Goal: Use online tool/utility: Use online tool/utility

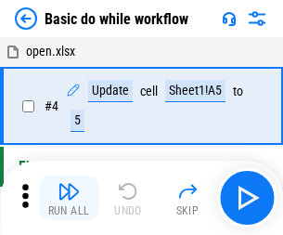
click at [69, 198] on img "button" at bounding box center [68, 191] width 22 height 22
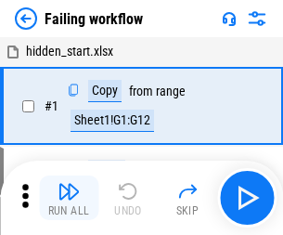
click at [69, 198] on img "button" at bounding box center [68, 191] width 22 height 22
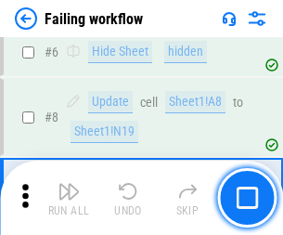
scroll to position [393, 0]
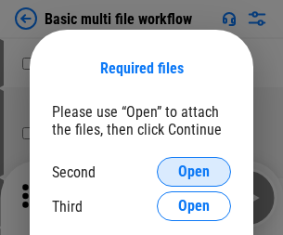
click at [194, 172] on span "Open" at bounding box center [194, 171] width 32 height 15
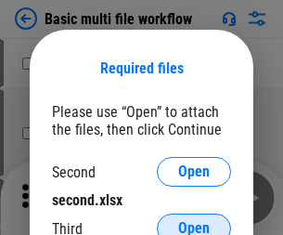
click at [194, 221] on span "Open" at bounding box center [194, 228] width 32 height 15
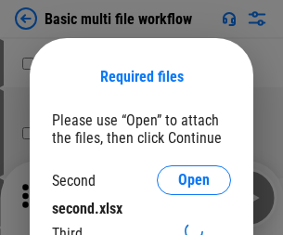
scroll to position [8, 0]
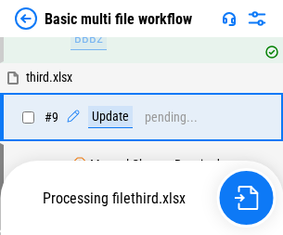
scroll to position [645, 0]
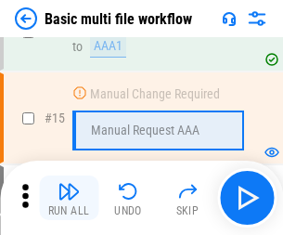
click at [69, 198] on img "button" at bounding box center [68, 191] width 22 height 22
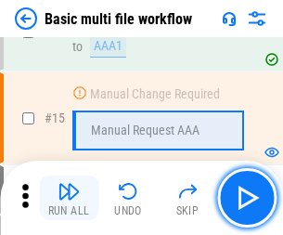
scroll to position [1234, 0]
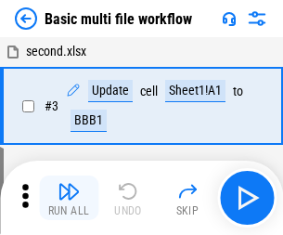
click at [69, 198] on img "button" at bounding box center [68, 191] width 22 height 22
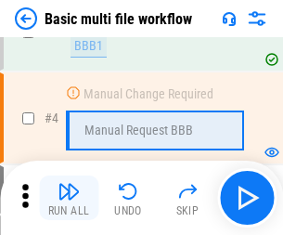
click at [69, 198] on img "button" at bounding box center [68, 191] width 22 height 22
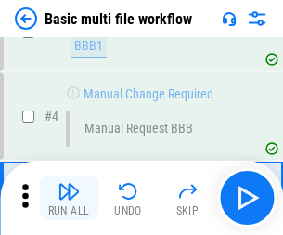
click at [69, 198] on img "button" at bounding box center [68, 191] width 22 height 22
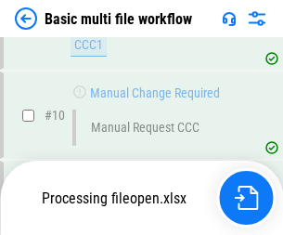
scroll to position [869, 0]
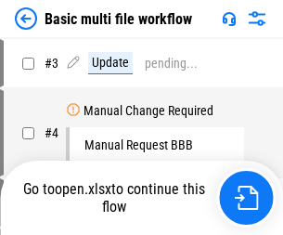
scroll to position [75, 0]
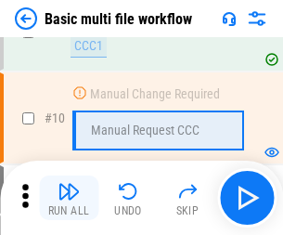
click at [69, 198] on img "button" at bounding box center [68, 191] width 22 height 22
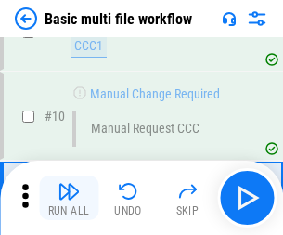
click at [69, 198] on img "button" at bounding box center [68, 191] width 22 height 22
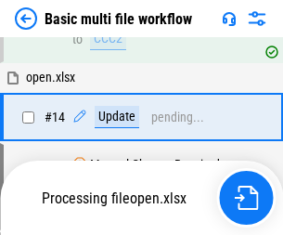
scroll to position [970, 0]
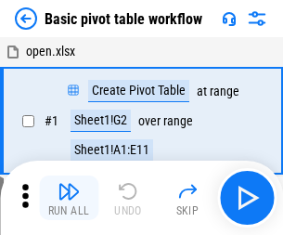
click at [69, 198] on img "button" at bounding box center [68, 191] width 22 height 22
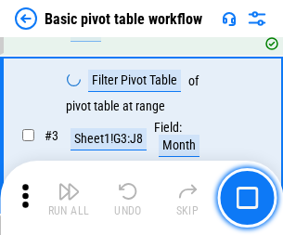
scroll to position [444, 0]
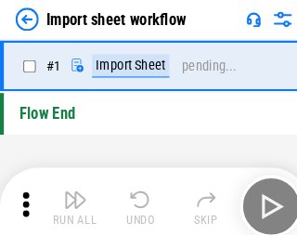
click at [69, 198] on img "button" at bounding box center [72, 191] width 22 height 22
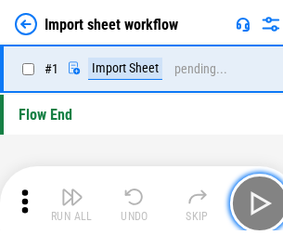
scroll to position [6, 0]
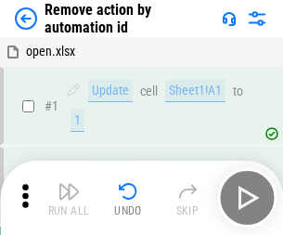
scroll to position [69, 0]
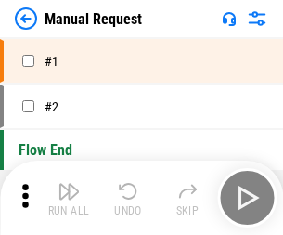
click at [69, 198] on img "button" at bounding box center [68, 191] width 22 height 22
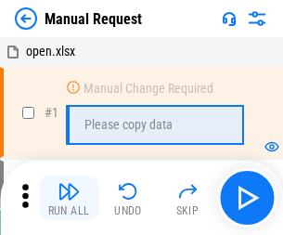
click at [69, 198] on img "button" at bounding box center [68, 191] width 22 height 22
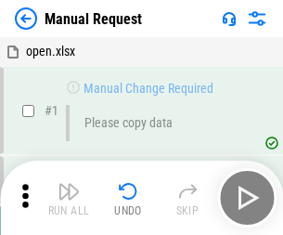
scroll to position [63, 0]
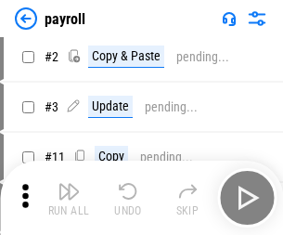
click at [69, 198] on img "button" at bounding box center [68, 191] width 22 height 22
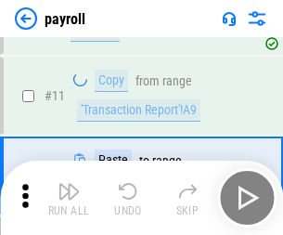
scroll to position [134, 0]
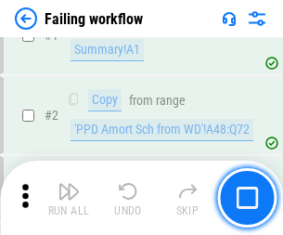
scroll to position [300, 0]
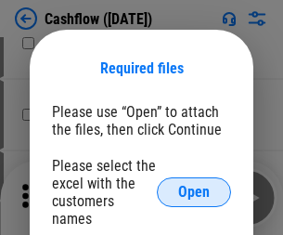
click at [194, 185] on span "Open" at bounding box center [194, 192] width 32 height 15
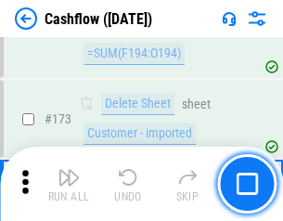
scroll to position [1963, 0]
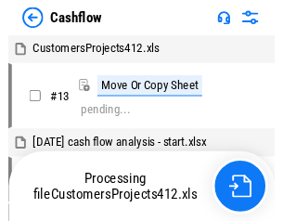
scroll to position [21, 0]
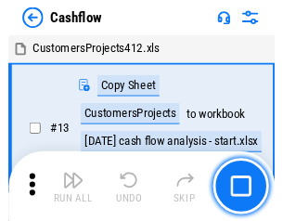
scroll to position [21, 0]
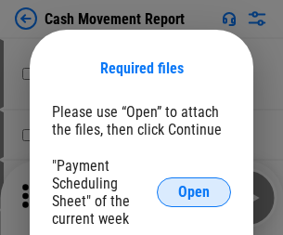
click at [194, 192] on span "Open" at bounding box center [194, 192] width 32 height 15
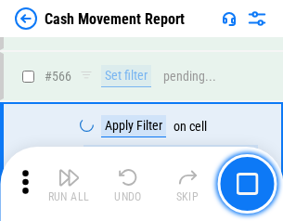
scroll to position [8500, 0]
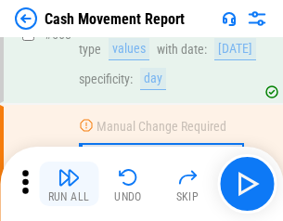
click at [69, 184] on img "button" at bounding box center [68, 177] width 22 height 22
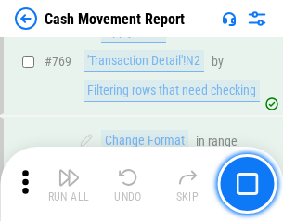
scroll to position [10306, 0]
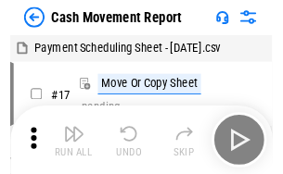
scroll to position [33, 0]
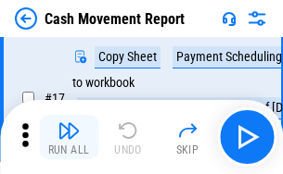
click at [69, 137] on img "button" at bounding box center [68, 131] width 22 height 22
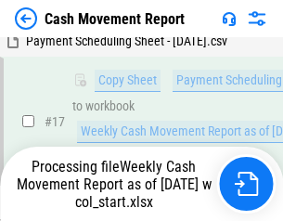
scroll to position [291, 0]
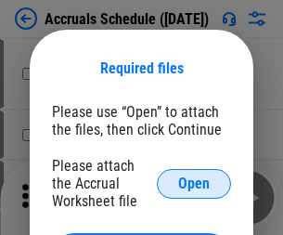
click at [194, 183] on span "Open" at bounding box center [194, 183] width 32 height 15
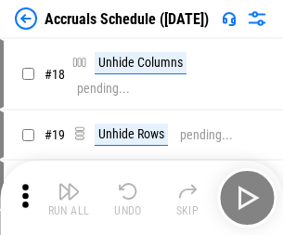
scroll to position [178, 0]
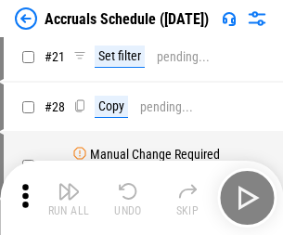
click at [69, 198] on img "button" at bounding box center [68, 191] width 22 height 22
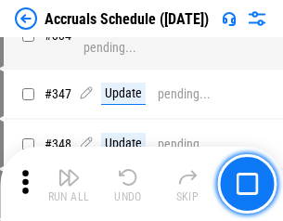
scroll to position [3836, 0]
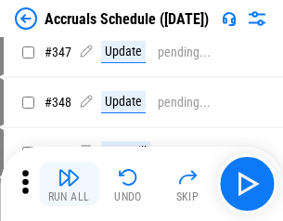
click at [69, 184] on img "button" at bounding box center [68, 177] width 22 height 22
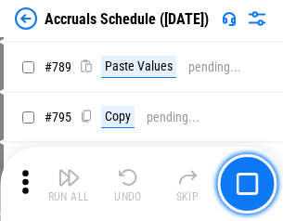
scroll to position [7791, 0]
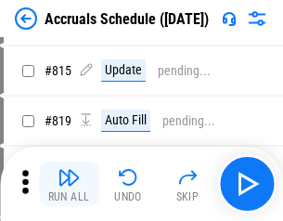
click at [69, 184] on img "button" at bounding box center [68, 177] width 22 height 22
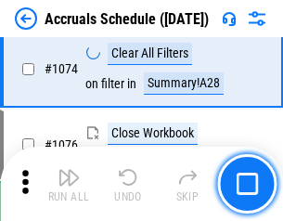
scroll to position [11108, 0]
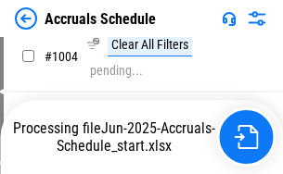
scroll to position [9448, 0]
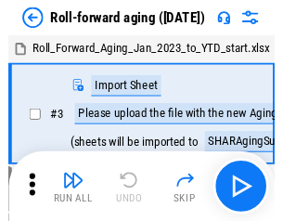
scroll to position [3, 0]
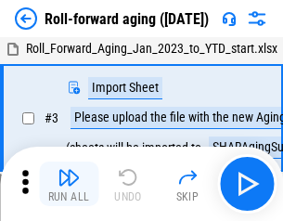
click at [69, 184] on img "button" at bounding box center [68, 177] width 22 height 22
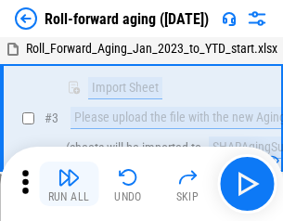
click at [69, 184] on img "button" at bounding box center [68, 177] width 22 height 22
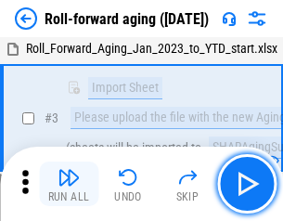
scroll to position [120, 0]
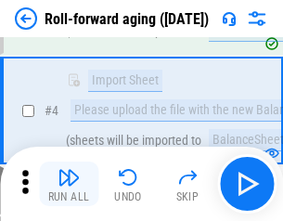
click at [69, 184] on img "button" at bounding box center [68, 177] width 22 height 22
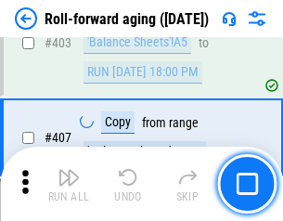
scroll to position [6431, 0]
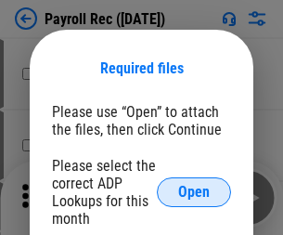
click at [194, 192] on span "Open" at bounding box center [194, 192] width 32 height 15
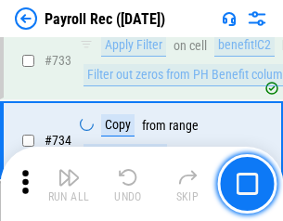
scroll to position [10819, 0]
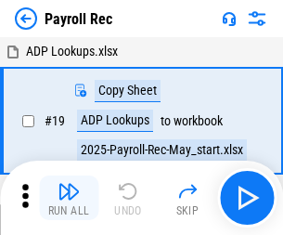
click at [69, 198] on img "button" at bounding box center [68, 191] width 22 height 22
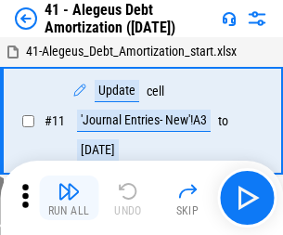
click at [69, 198] on img "button" at bounding box center [68, 191] width 22 height 22
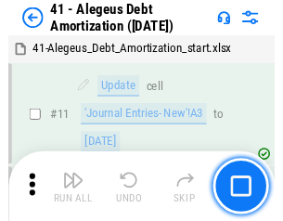
scroll to position [229, 0]
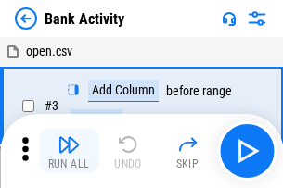
click at [69, 151] on img "button" at bounding box center [68, 145] width 22 height 22
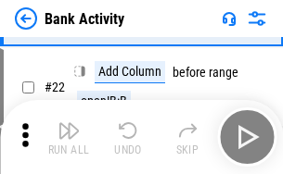
scroll to position [497, 0]
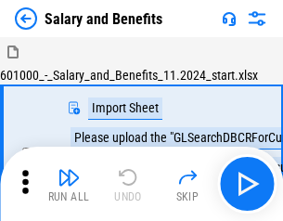
scroll to position [25, 0]
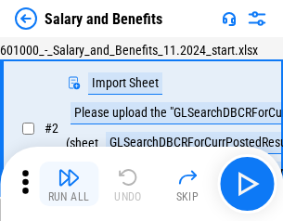
click at [69, 184] on img "button" at bounding box center [68, 177] width 22 height 22
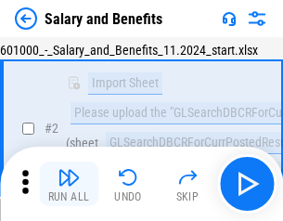
click at [69, 184] on img "button" at bounding box center [68, 177] width 22 height 22
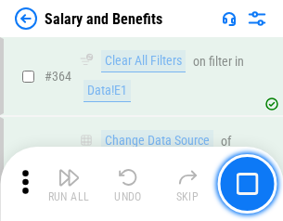
scroll to position [8734, 0]
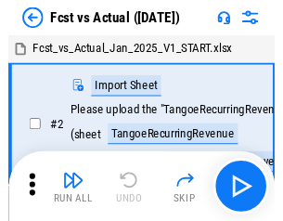
scroll to position [24, 0]
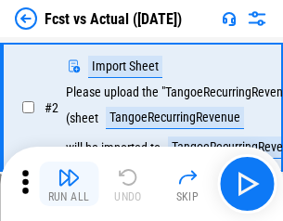
click at [69, 184] on img "button" at bounding box center [68, 177] width 22 height 22
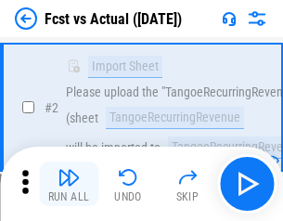
click at [69, 184] on img "button" at bounding box center [68, 177] width 22 height 22
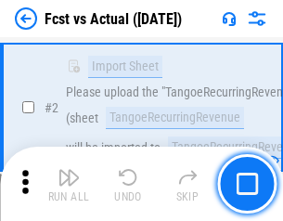
scroll to position [173, 0]
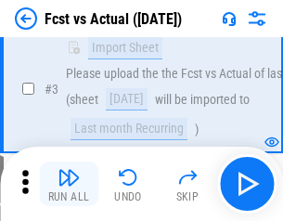
click at [69, 184] on img "button" at bounding box center [68, 177] width 22 height 22
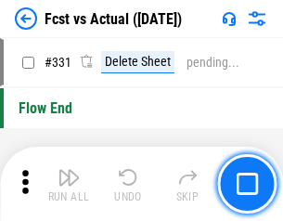
scroll to position [8878, 0]
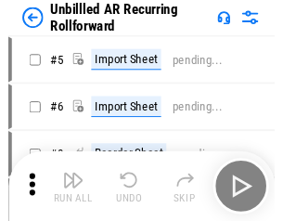
scroll to position [40, 0]
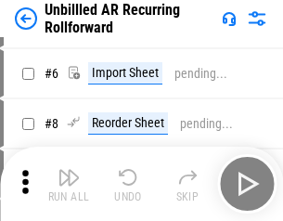
click at [69, 184] on img "button" at bounding box center [68, 177] width 22 height 22
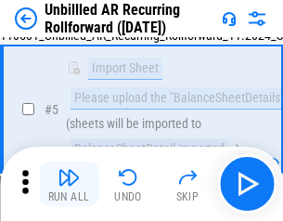
click at [69, 184] on img "button" at bounding box center [68, 177] width 22 height 22
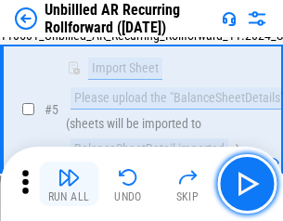
scroll to position [174, 0]
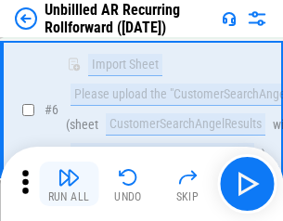
click at [69, 184] on img "button" at bounding box center [68, 177] width 22 height 22
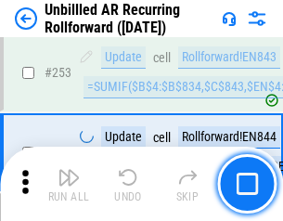
scroll to position [6300, 0]
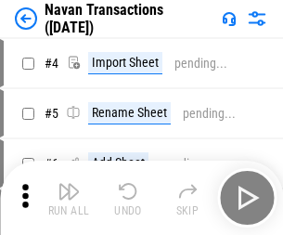
click at [69, 184] on img "button" at bounding box center [68, 191] width 22 height 22
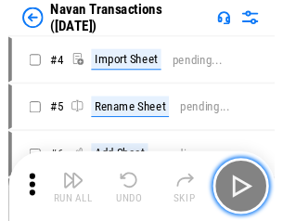
scroll to position [30, 0]
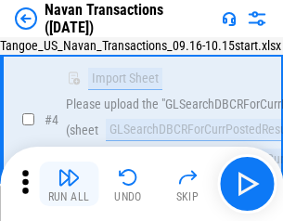
click at [69, 184] on img "button" at bounding box center [68, 177] width 22 height 22
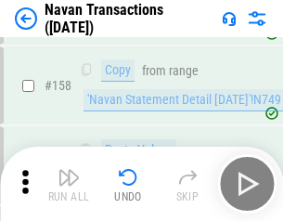
scroll to position [6013, 0]
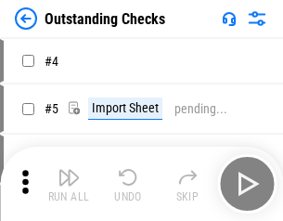
click at [69, 184] on img "button" at bounding box center [68, 177] width 22 height 22
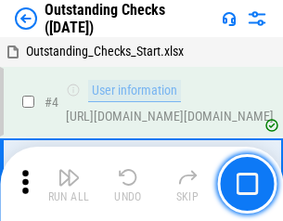
scroll to position [78, 0]
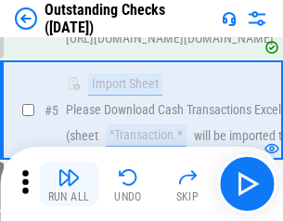
click at [69, 184] on img "button" at bounding box center [68, 177] width 22 height 22
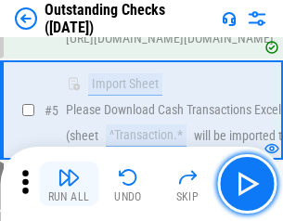
scroll to position [194, 0]
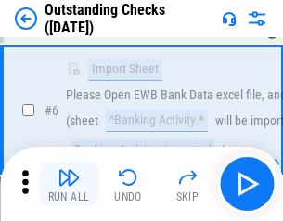
click at [69, 184] on img "button" at bounding box center [68, 177] width 22 height 22
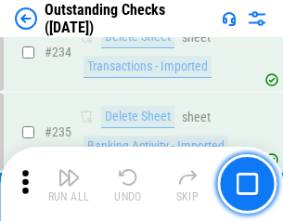
scroll to position [5632, 0]
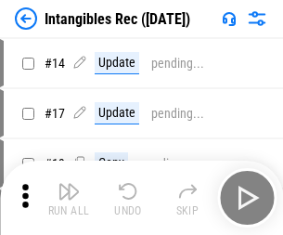
click at [69, 198] on img "button" at bounding box center [68, 191] width 22 height 22
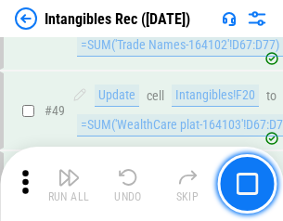
scroll to position [722, 0]
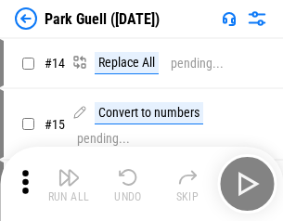
click at [69, 184] on img "button" at bounding box center [68, 177] width 22 height 22
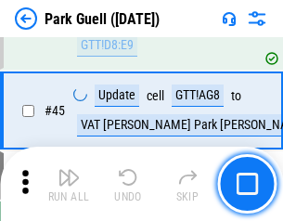
scroll to position [2319, 0]
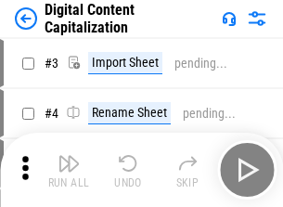
click at [69, 156] on img "button" at bounding box center [68, 163] width 22 height 22
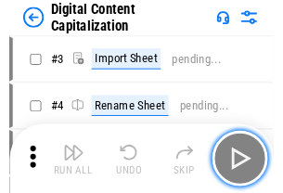
scroll to position [54, 0]
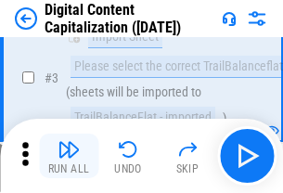
click at [69, 156] on img "button" at bounding box center [68, 149] width 22 height 22
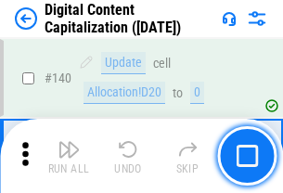
scroll to position [1967, 0]
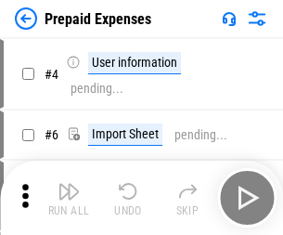
click at [69, 184] on img "button" at bounding box center [68, 191] width 22 height 22
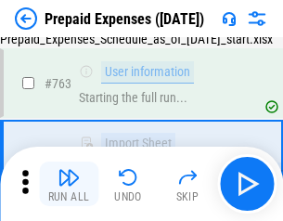
click at [69, 184] on img "button" at bounding box center [68, 177] width 22 height 22
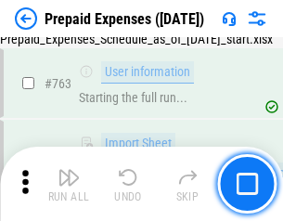
scroll to position [5250, 0]
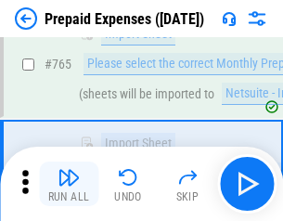
click at [69, 184] on img "button" at bounding box center [68, 177] width 22 height 22
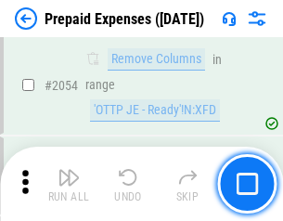
scroll to position [19387, 0]
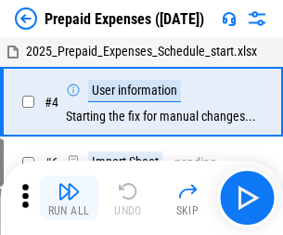
click at [69, 198] on img "button" at bounding box center [68, 191] width 22 height 22
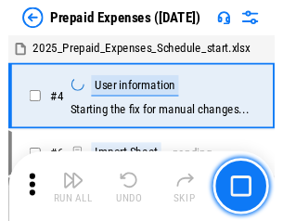
scroll to position [82, 0]
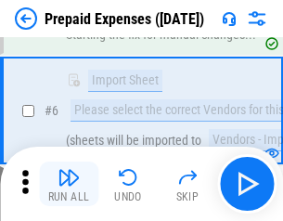
click at [69, 184] on img "button" at bounding box center [68, 177] width 22 height 22
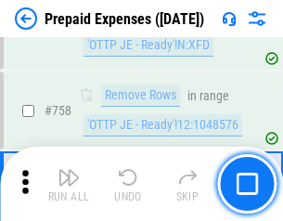
scroll to position [6608, 0]
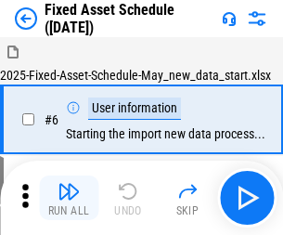
click at [69, 198] on img "button" at bounding box center [68, 191] width 22 height 22
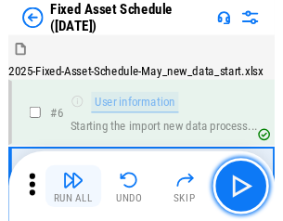
scroll to position [100, 0]
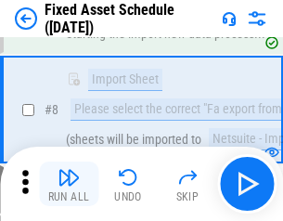
click at [69, 184] on img "button" at bounding box center [68, 177] width 22 height 22
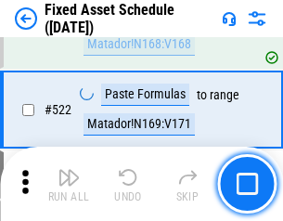
scroll to position [6446, 0]
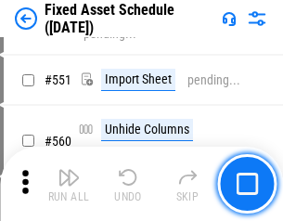
click at [69, 184] on img "button" at bounding box center [68, 177] width 22 height 22
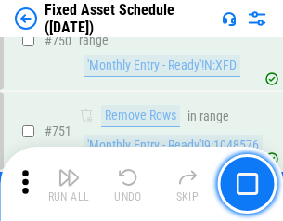
scroll to position [9042, 0]
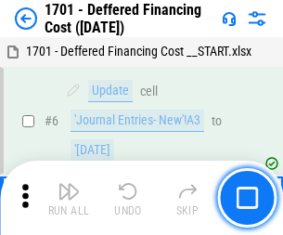
scroll to position [223, 0]
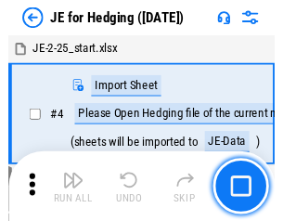
scroll to position [3, 0]
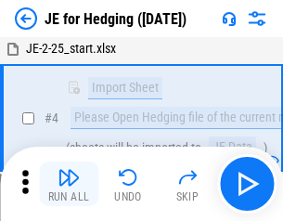
click at [69, 184] on img "button" at bounding box center [68, 177] width 22 height 22
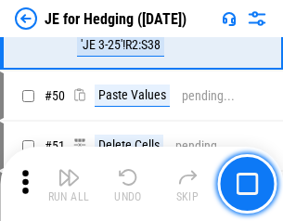
scroll to position [1201, 0]
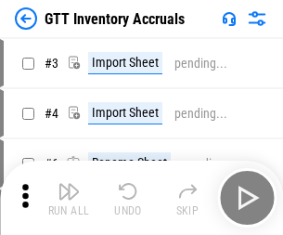
click at [69, 184] on img "button" at bounding box center [68, 191] width 22 height 22
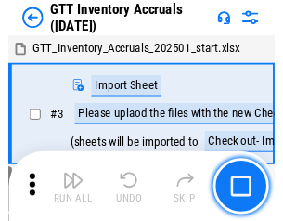
scroll to position [3, 0]
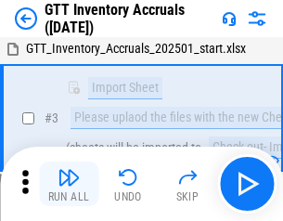
click at [69, 184] on img "button" at bounding box center [68, 177] width 22 height 22
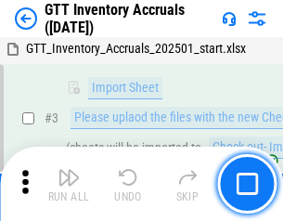
scroll to position [120, 0]
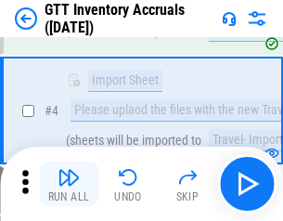
click at [69, 184] on img "button" at bounding box center [68, 177] width 22 height 22
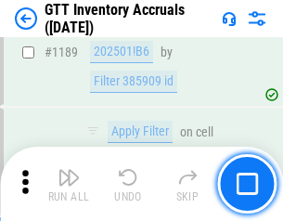
scroll to position [15145, 0]
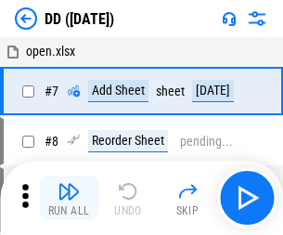
click at [69, 198] on img "button" at bounding box center [68, 191] width 22 height 22
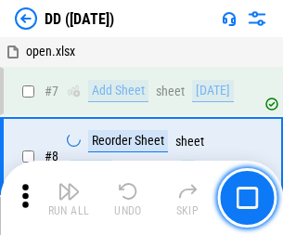
scroll to position [179, 0]
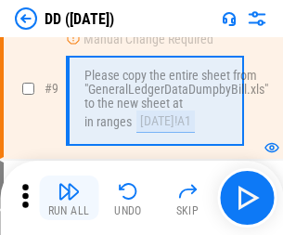
click at [69, 198] on img "button" at bounding box center [68, 191] width 22 height 22
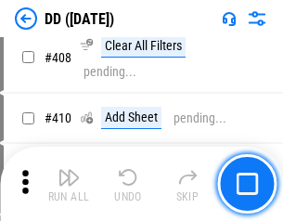
scroll to position [8298, 0]
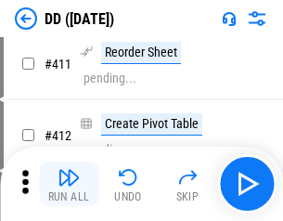
click at [69, 184] on img "button" at bounding box center [68, 177] width 22 height 22
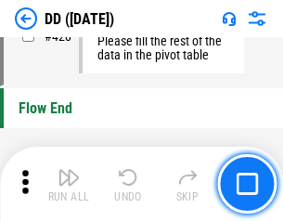
scroll to position [8877, 0]
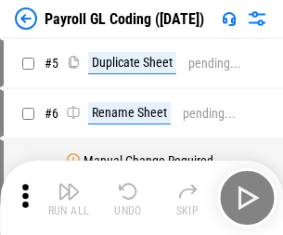
click at [69, 198] on img "button" at bounding box center [68, 191] width 22 height 22
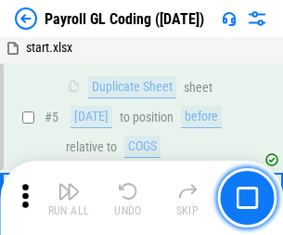
scroll to position [223, 0]
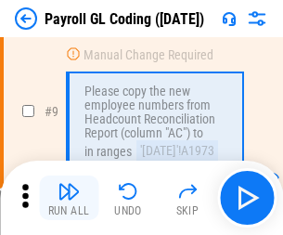
click at [69, 198] on img "button" at bounding box center [68, 191] width 22 height 22
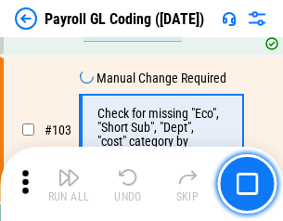
scroll to position [4351, 0]
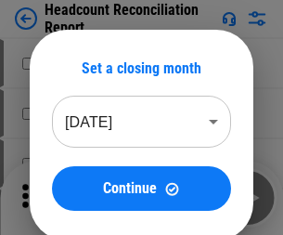
click at [69, 198] on img "button" at bounding box center [68, 191] width 22 height 22
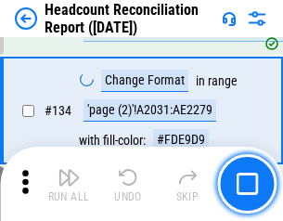
scroll to position [2229, 0]
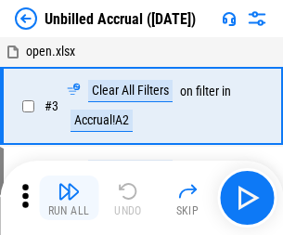
click at [69, 198] on img "button" at bounding box center [68, 191] width 22 height 22
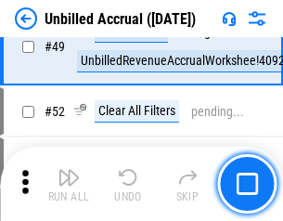
scroll to position [1682, 0]
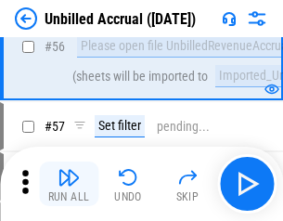
click at [69, 184] on img "button" at bounding box center [68, 177] width 22 height 22
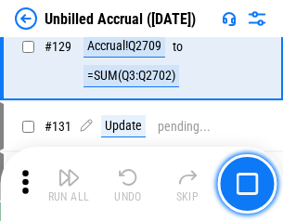
scroll to position [5524, 0]
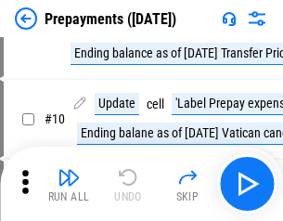
scroll to position [116, 0]
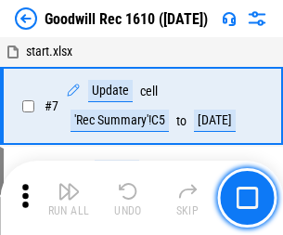
scroll to position [317, 0]
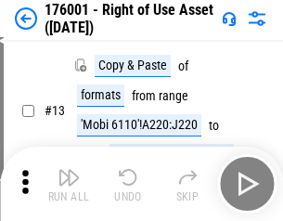
scroll to position [120, 0]
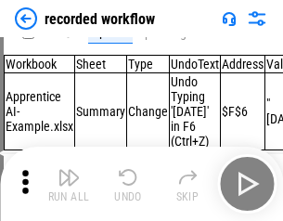
click at [69, 184] on img "button" at bounding box center [68, 177] width 22 height 22
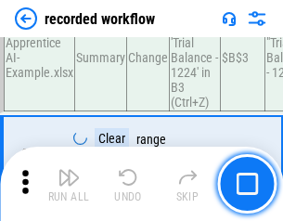
scroll to position [5797, 0]
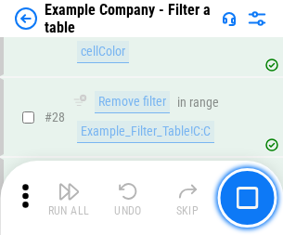
scroll to position [1697, 0]
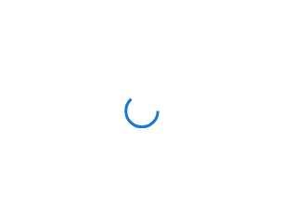
scroll to position [29, 0]
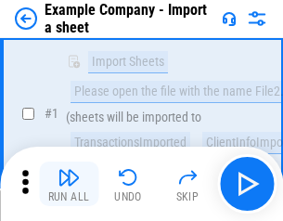
click at [69, 184] on img "button" at bounding box center [68, 177] width 22 height 22
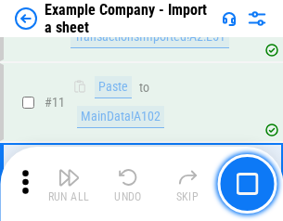
scroll to position [410, 0]
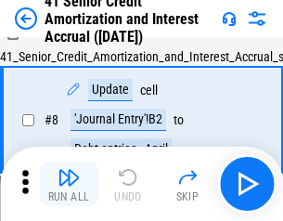
click at [69, 184] on img "button" at bounding box center [68, 177] width 22 height 22
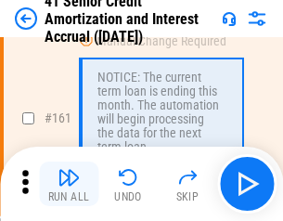
click at [69, 184] on img "button" at bounding box center [68, 177] width 22 height 22
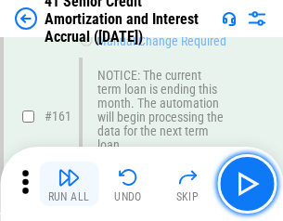
scroll to position [1984, 0]
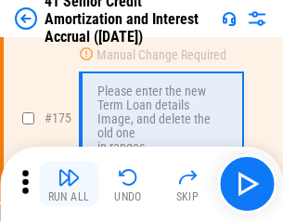
click at [69, 184] on img "button" at bounding box center [68, 177] width 22 height 22
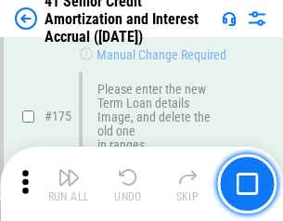
scroll to position [2172, 0]
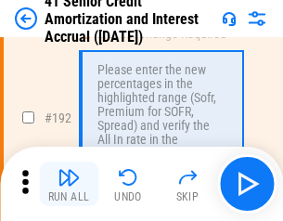
click at [69, 184] on img "button" at bounding box center [68, 177] width 22 height 22
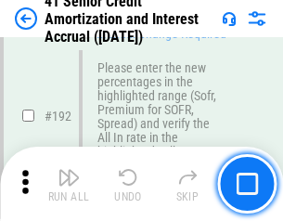
scroll to position [2367, 0]
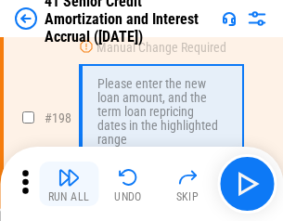
click at [69, 184] on img "button" at bounding box center [68, 177] width 22 height 22
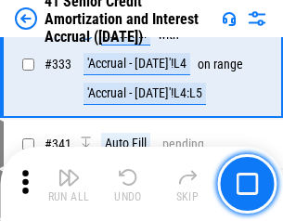
scroll to position [4738, 0]
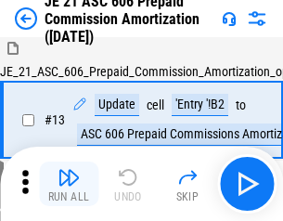
click at [69, 184] on img "button" at bounding box center [68, 177] width 22 height 22
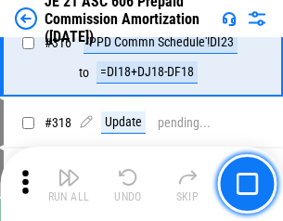
scroll to position [3463, 0]
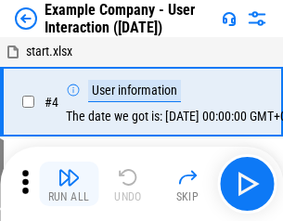
click at [69, 184] on img "button" at bounding box center [68, 177] width 22 height 22
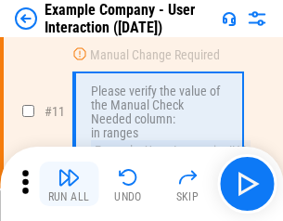
click at [69, 184] on img "button" at bounding box center [68, 177] width 22 height 22
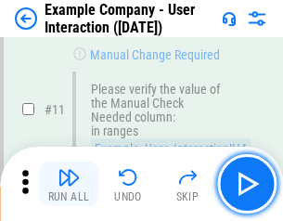
scroll to position [402, 0]
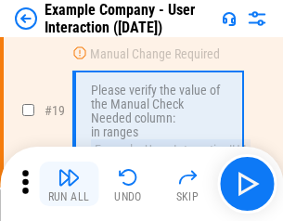
click at [69, 184] on img "button" at bounding box center [68, 177] width 22 height 22
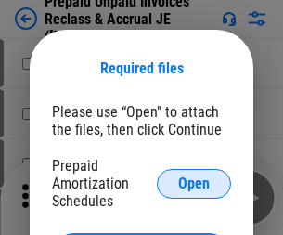
click at [194, 183] on span "Open" at bounding box center [194, 183] width 32 height 15
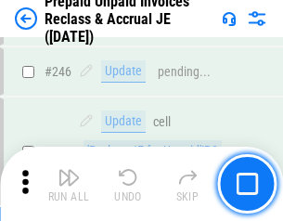
scroll to position [2504, 0]
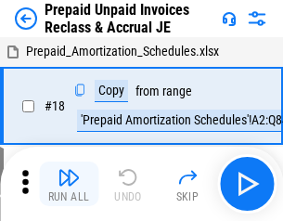
click at [69, 184] on img "button" at bounding box center [68, 177] width 22 height 22
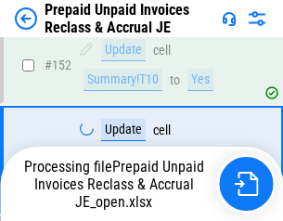
scroll to position [1519, 0]
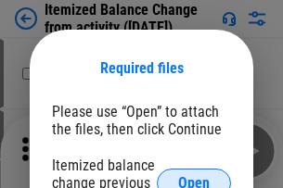
click at [194, 176] on span "Open" at bounding box center [194, 183] width 32 height 15
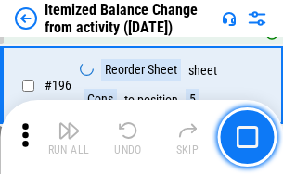
scroll to position [3569, 0]
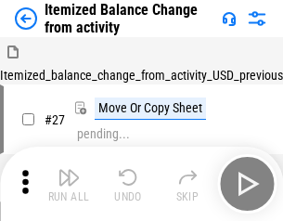
click at [69, 184] on img "button" at bounding box center [68, 177] width 22 height 22
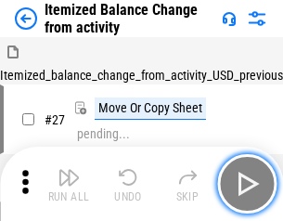
scroll to position [29, 0]
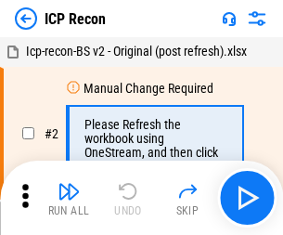
scroll to position [8, 0]
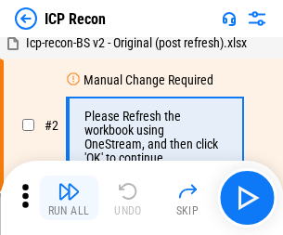
click at [69, 198] on img "button" at bounding box center [68, 191] width 22 height 22
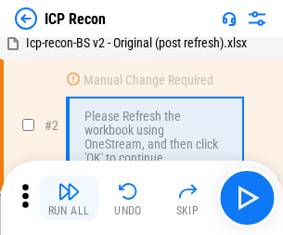
click at [69, 198] on img "button" at bounding box center [68, 191] width 22 height 22
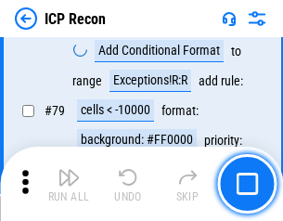
scroll to position [1818, 0]
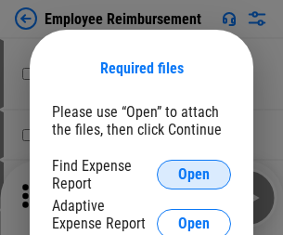
click at [194, 174] on span "Open" at bounding box center [194, 174] width 32 height 15
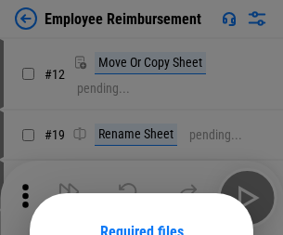
scroll to position [163, 0]
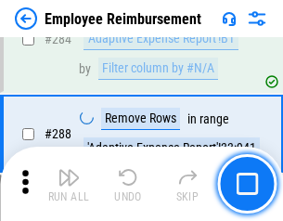
scroll to position [5041, 0]
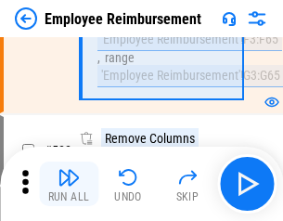
click at [69, 184] on img "button" at bounding box center [68, 177] width 22 height 22
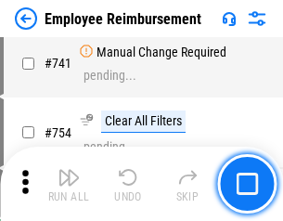
scroll to position [13012, 0]
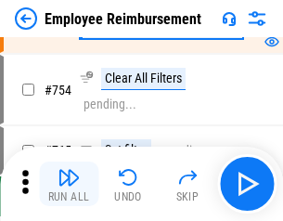
click at [69, 184] on img "button" at bounding box center [68, 177] width 22 height 22
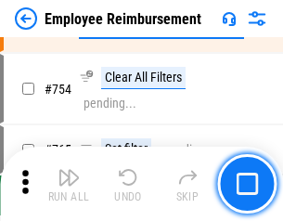
click at [69, 184] on img "button" at bounding box center [68, 177] width 22 height 22
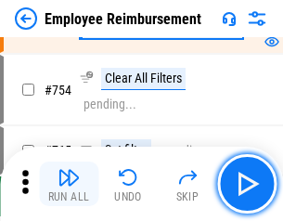
click at [69, 184] on img "button" at bounding box center [68, 177] width 22 height 22
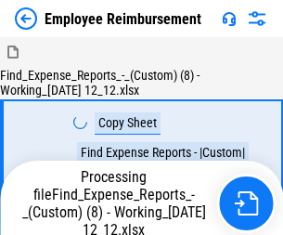
scroll to position [63, 0]
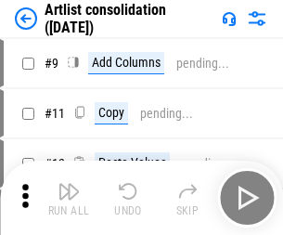
click at [69, 198] on img "button" at bounding box center [68, 191] width 22 height 22
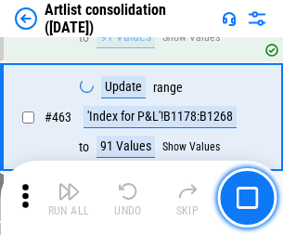
scroll to position [8121, 0]
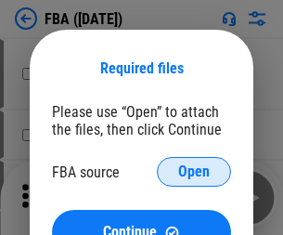
click at [194, 172] on span "Open" at bounding box center [194, 171] width 32 height 15
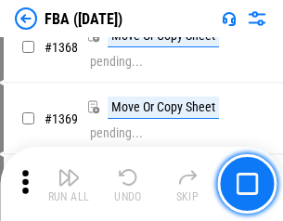
scroll to position [19918, 0]
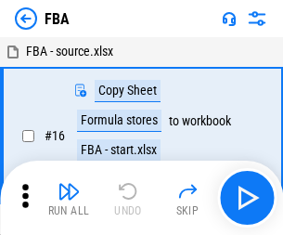
scroll to position [19, 0]
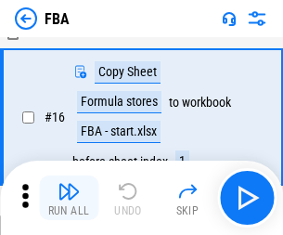
click at [69, 198] on img "button" at bounding box center [68, 191] width 22 height 22
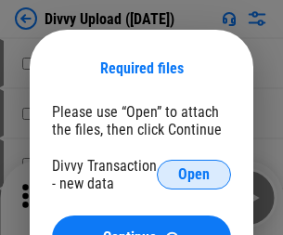
click at [194, 174] on span "Open" at bounding box center [194, 174] width 32 height 15
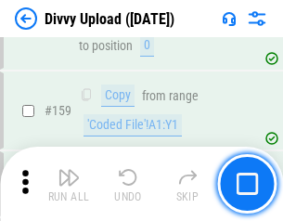
scroll to position [1921, 0]
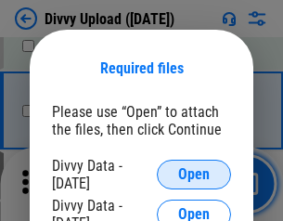
click at [194, 174] on span "Open" at bounding box center [194, 174] width 32 height 15
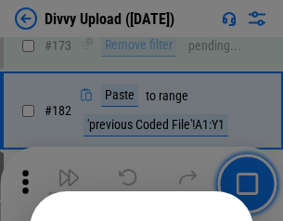
scroll to position [2082, 0]
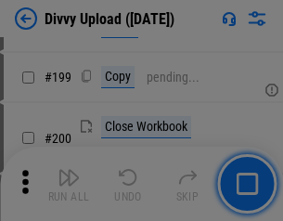
scroll to position [2697, 0]
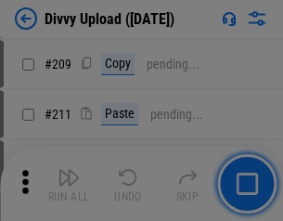
scroll to position [3150, 0]
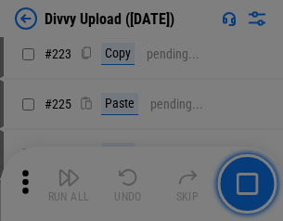
scroll to position [3701, 0]
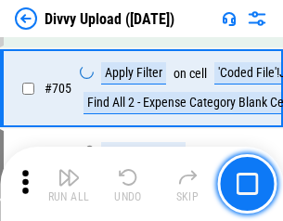
scroll to position [12687, 0]
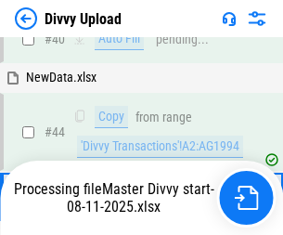
scroll to position [204, 0]
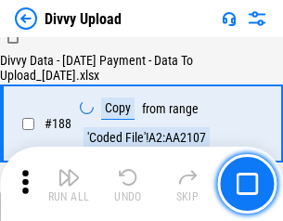
scroll to position [2183, 0]
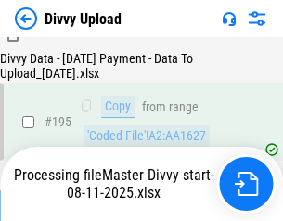
scroll to position [2592, 0]
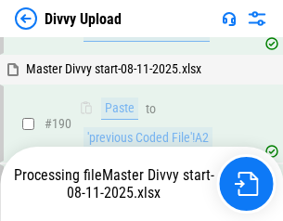
scroll to position [2357, 0]
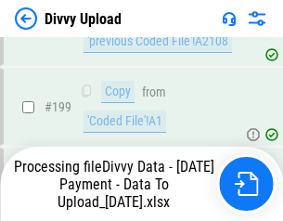
scroll to position [2908, 0]
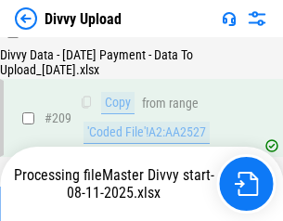
scroll to position [3410, 0]
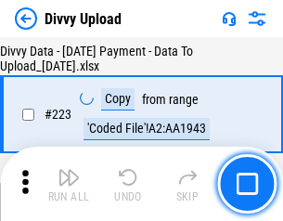
scroll to position [4228, 0]
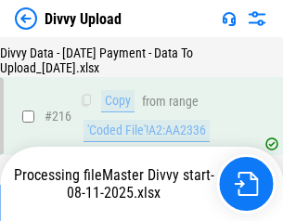
scroll to position [3834, 0]
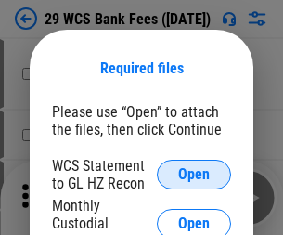
click at [194, 174] on span "Open" at bounding box center [194, 174] width 32 height 15
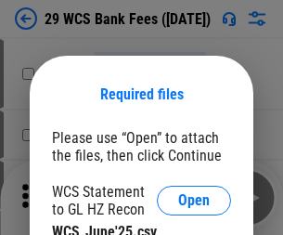
scroll to position [26, 0]
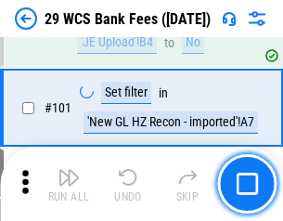
scroll to position [1807, 0]
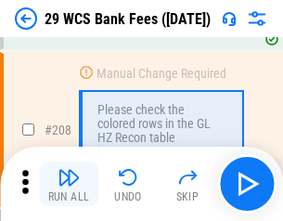
click at [69, 184] on img "button" at bounding box center [68, 177] width 22 height 22
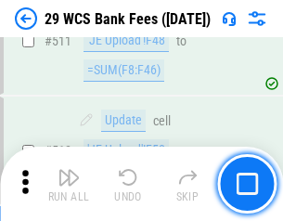
scroll to position [9331, 0]
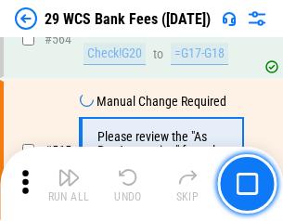
click at [69, 184] on img "button" at bounding box center [68, 177] width 22 height 22
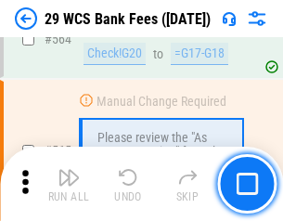
scroll to position [10031, 0]
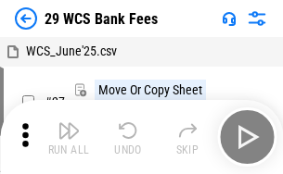
scroll to position [33, 0]
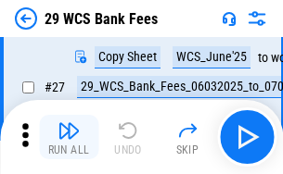
click at [69, 137] on img "button" at bounding box center [68, 131] width 22 height 22
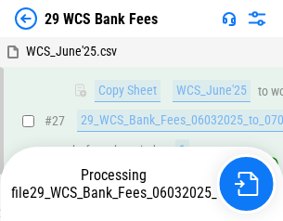
scroll to position [370, 0]
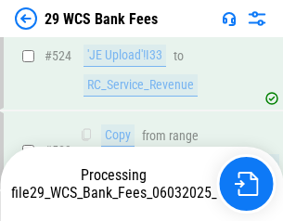
scroll to position [10009, 0]
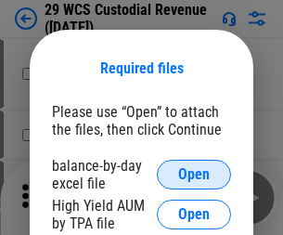
click at [194, 174] on span "Open" at bounding box center [194, 174] width 32 height 15
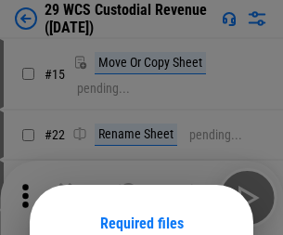
scroll to position [155, 0]
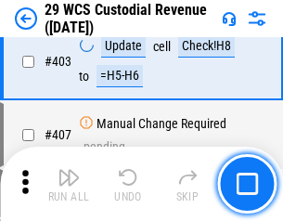
scroll to position [8590, 0]
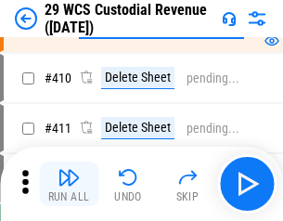
click at [69, 184] on img "button" at bounding box center [68, 177] width 22 height 22
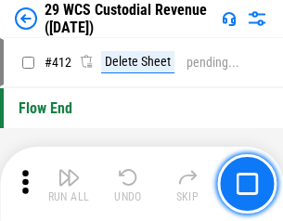
scroll to position [8857, 0]
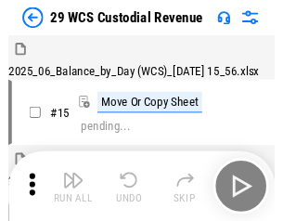
scroll to position [45, 0]
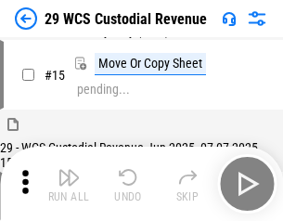
click at [69, 184] on img "button" at bounding box center [68, 177] width 22 height 22
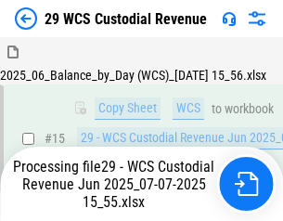
scroll to position [420, 0]
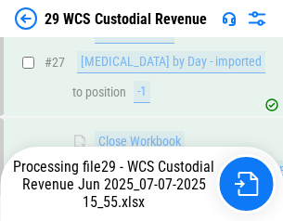
scroll to position [858, 0]
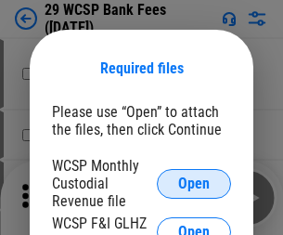
click at [194, 183] on span "Open" at bounding box center [194, 183] width 32 height 15
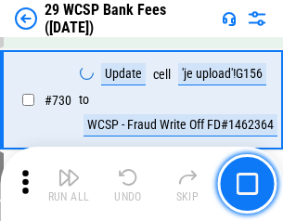
scroll to position [9346, 0]
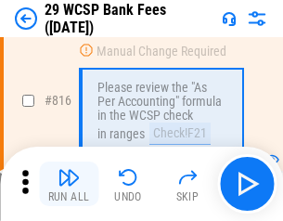
click at [69, 184] on img "button" at bounding box center [68, 177] width 22 height 22
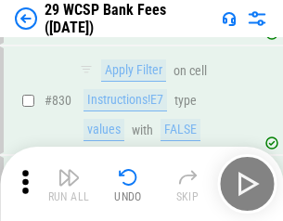
scroll to position [11768, 0]
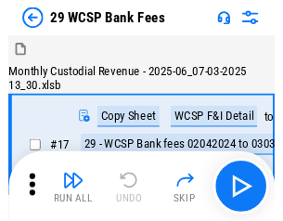
scroll to position [45, 0]
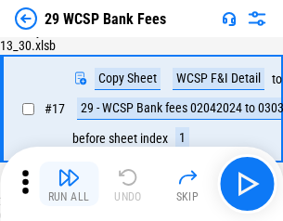
click at [69, 184] on img "button" at bounding box center [68, 177] width 22 height 22
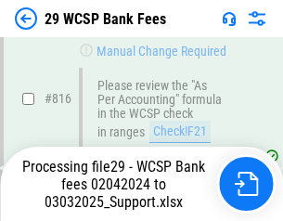
scroll to position [11309, 0]
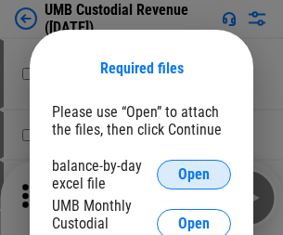
click at [194, 174] on span "Open" at bounding box center [194, 174] width 32 height 15
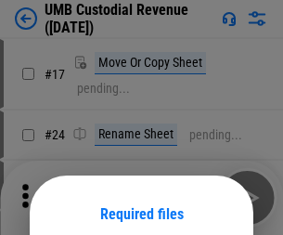
scroll to position [146, 0]
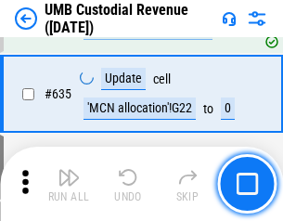
scroll to position [9706, 0]
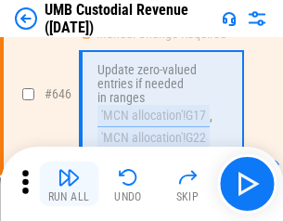
click at [69, 184] on img "button" at bounding box center [68, 177] width 22 height 22
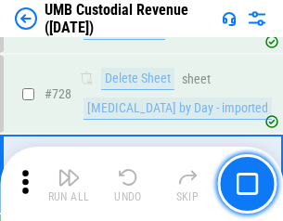
scroll to position [11441, 0]
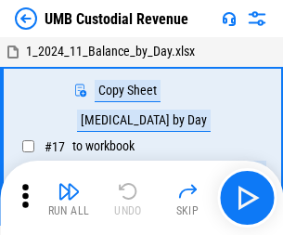
scroll to position [14, 0]
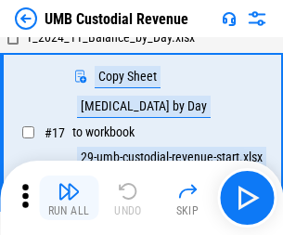
click at [69, 198] on img "button" at bounding box center [68, 191] width 22 height 22
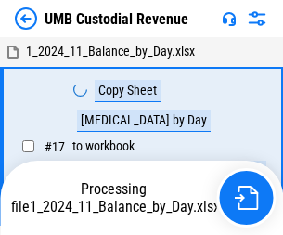
scroll to position [14, 0]
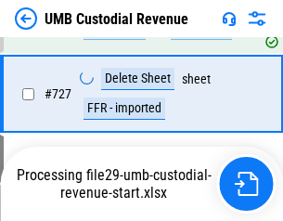
scroll to position [11398, 0]
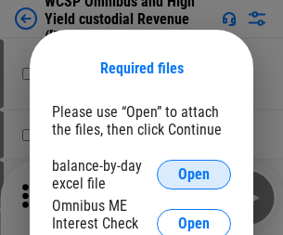
click at [194, 174] on span "Open" at bounding box center [194, 174] width 32 height 15
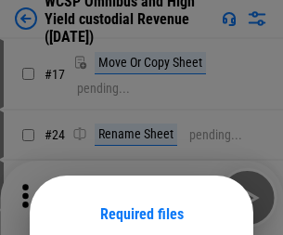
scroll to position [146, 0]
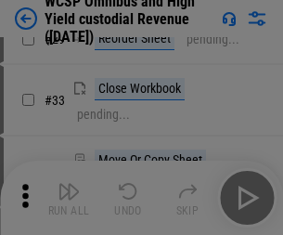
scroll to position [424, 0]
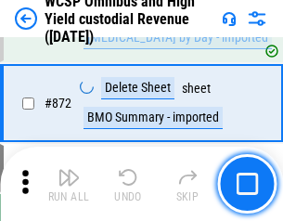
scroll to position [15697, 0]
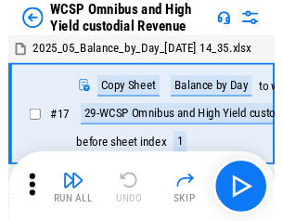
scroll to position [10, 0]
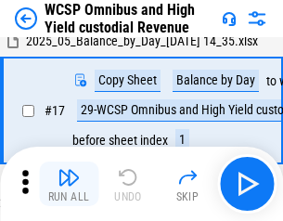
click at [69, 184] on img "button" at bounding box center [68, 177] width 22 height 22
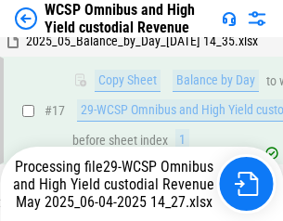
scroll to position [386, 0]
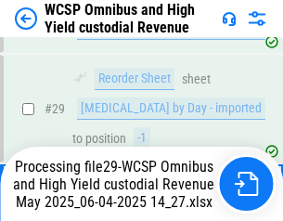
scroll to position [386, 0]
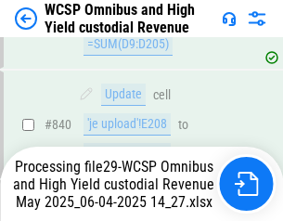
scroll to position [15495, 0]
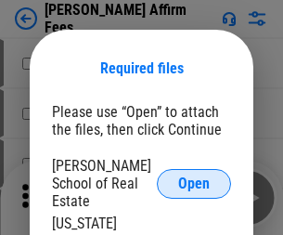
click at [194, 176] on span "Open" at bounding box center [194, 183] width 32 height 15
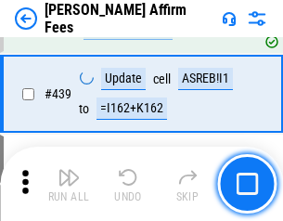
scroll to position [4266, 0]
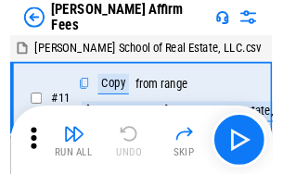
scroll to position [19, 0]
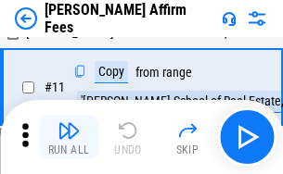
click at [69, 137] on img "button" at bounding box center [68, 131] width 22 height 22
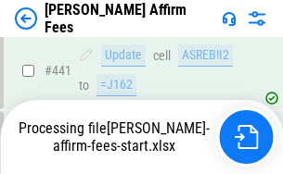
scroll to position [4864, 0]
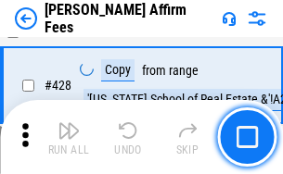
scroll to position [3709, 0]
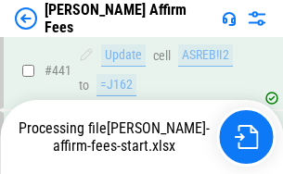
scroll to position [4864, 0]
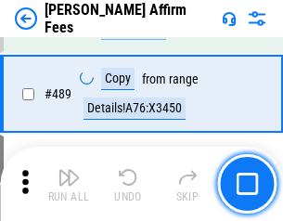
scroll to position [4841, 0]
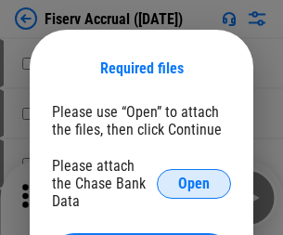
click at [194, 176] on span "Open" at bounding box center [194, 183] width 32 height 15
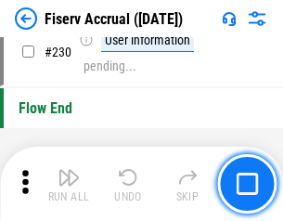
scroll to position [5877, 0]
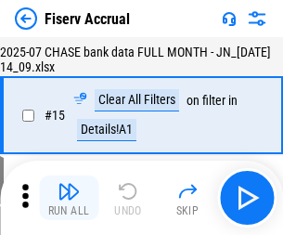
click at [69, 198] on img "button" at bounding box center [68, 191] width 22 height 22
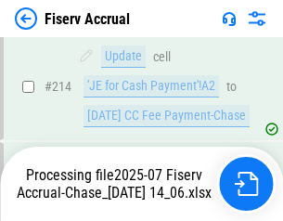
scroll to position [5628, 0]
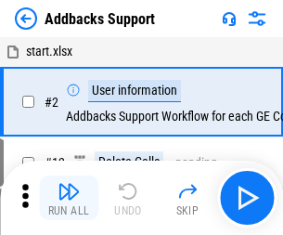
click at [69, 184] on img "button" at bounding box center [68, 191] width 22 height 22
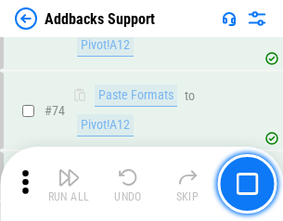
scroll to position [1350, 0]
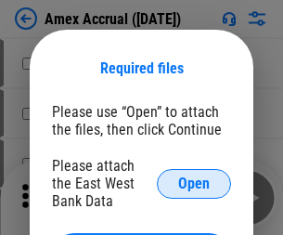
click at [194, 183] on span "Open" at bounding box center [194, 183] width 32 height 15
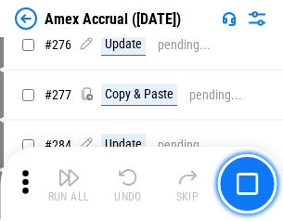
scroll to position [4828, 0]
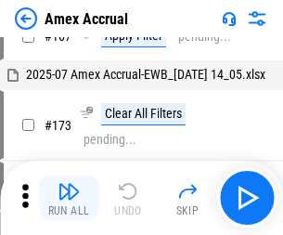
click at [69, 198] on img "button" at bounding box center [68, 191] width 22 height 22
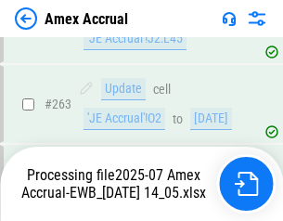
scroll to position [5297, 0]
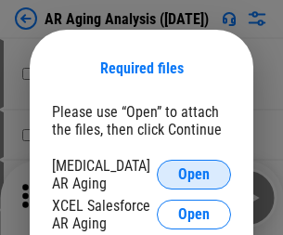
click at [194, 172] on span "Open" at bounding box center [194, 174] width 32 height 15
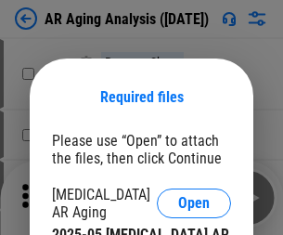
scroll to position [29, 0]
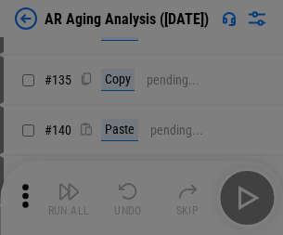
scroll to position [558, 0]
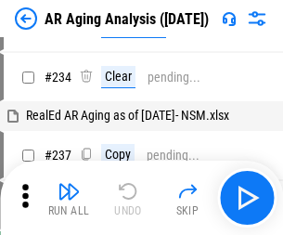
scroll to position [19, 0]
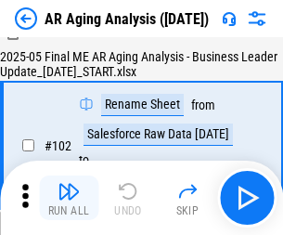
click at [69, 198] on img "button" at bounding box center [68, 191] width 22 height 22
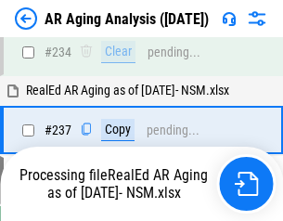
scroll to position [2875, 0]
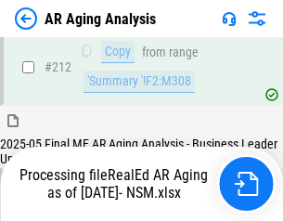
scroll to position [2774, 0]
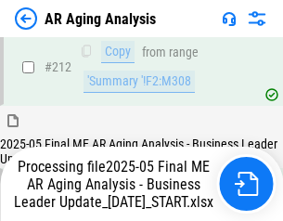
scroll to position [2854, 0]
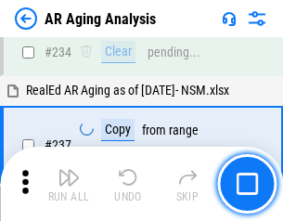
scroll to position [2854, 0]
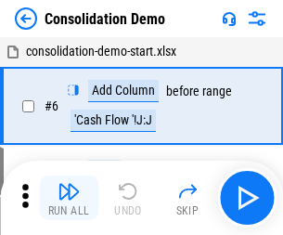
click at [69, 198] on img "button" at bounding box center [68, 191] width 22 height 22
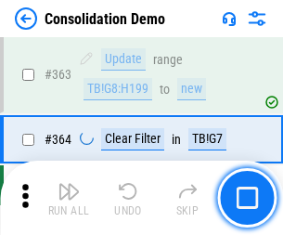
scroll to position [6216, 0]
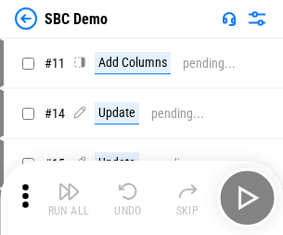
click at [69, 198] on img "button" at bounding box center [68, 191] width 22 height 22
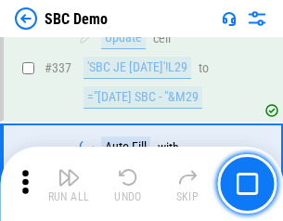
scroll to position [4879, 0]
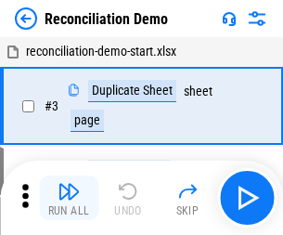
click at [69, 198] on img "button" at bounding box center [68, 191] width 22 height 22
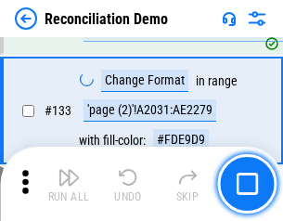
scroll to position [2203, 0]
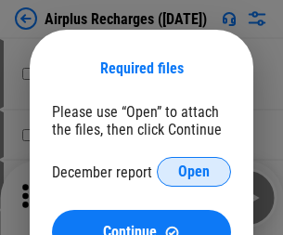
click at [194, 172] on span "Open" at bounding box center [194, 171] width 32 height 15
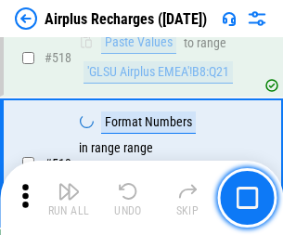
scroll to position [7981, 0]
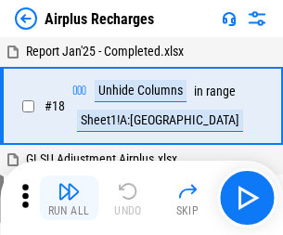
click at [69, 198] on img "button" at bounding box center [68, 191] width 22 height 22
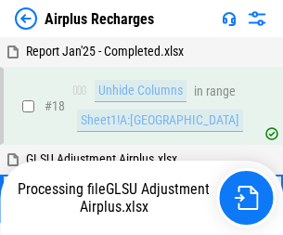
scroll to position [82, 0]
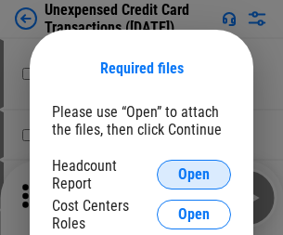
click at [194, 174] on span "Open" at bounding box center [194, 174] width 32 height 15
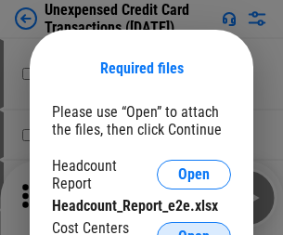
click at [194, 229] on span "Open" at bounding box center [194, 236] width 32 height 15
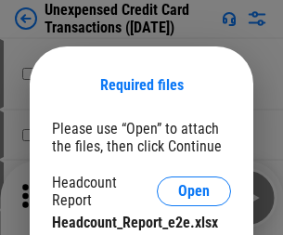
scroll to position [17, 0]
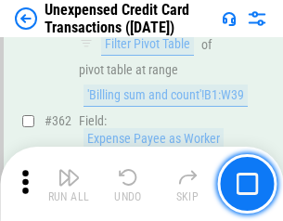
scroll to position [4770, 0]
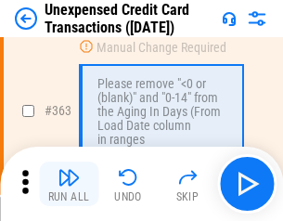
click at [69, 184] on img "button" at bounding box center [68, 177] width 22 height 22
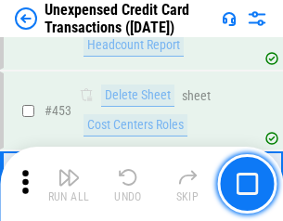
scroll to position [6326, 0]
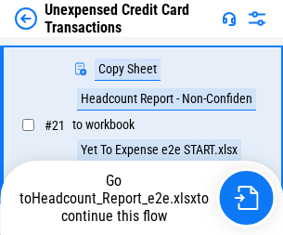
scroll to position [301, 0]
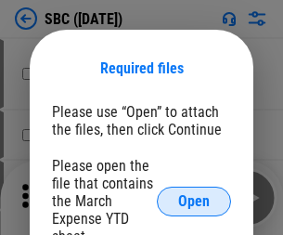
click at [194, 200] on span "Open" at bounding box center [194, 201] width 32 height 15
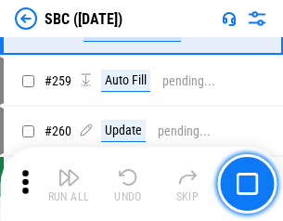
scroll to position [3624, 0]
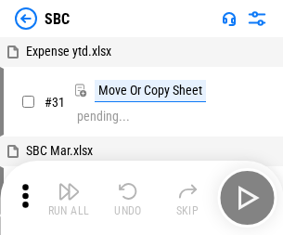
scroll to position [19, 0]
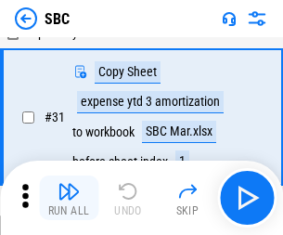
click at [69, 198] on img "button" at bounding box center [68, 191] width 22 height 22
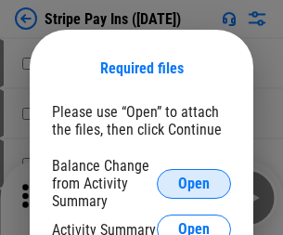
click at [194, 183] on span "Open" at bounding box center [194, 183] width 32 height 15
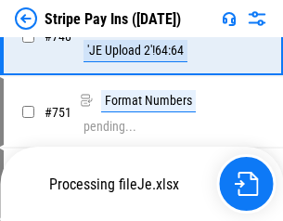
scroll to position [9615, 0]
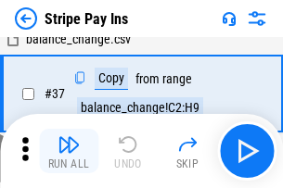
click at [69, 151] on img "button" at bounding box center [68, 145] width 22 height 22
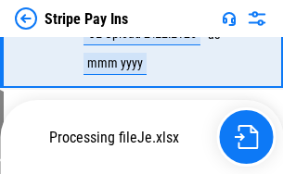
scroll to position [9574, 0]
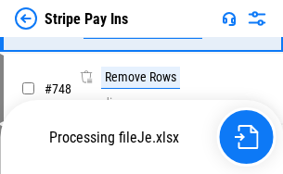
scroll to position [9574, 0]
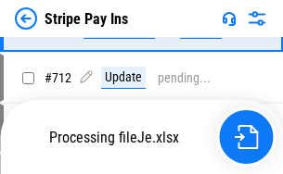
scroll to position [9574, 0]
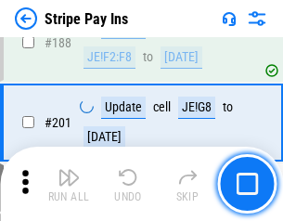
scroll to position [2641, 0]
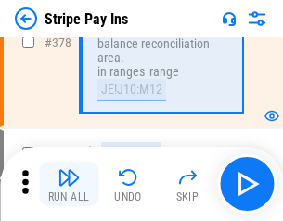
click at [69, 184] on img "button" at bounding box center [68, 177] width 22 height 22
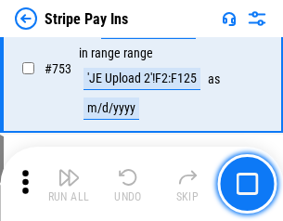
scroll to position [9551, 0]
